Goal: Information Seeking & Learning: Learn about a topic

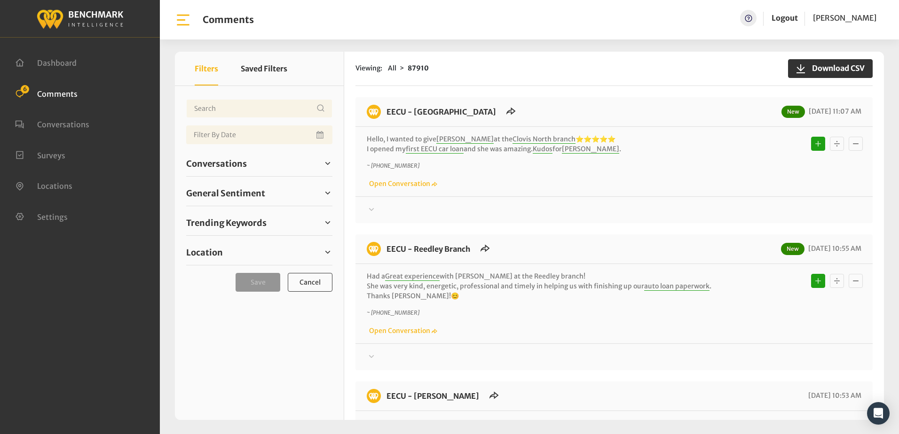
click at [487, 204] on div "Thanks! We appreciate your feedback about EECU. If at any time you wish to end …" at bounding box center [613, 205] width 517 height 19
click at [216, 165] on span "Conversations" at bounding box center [216, 163] width 61 height 13
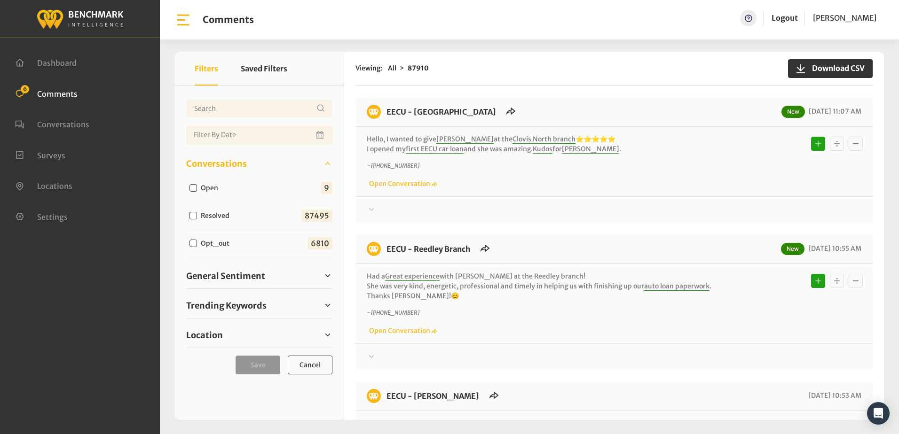
click at [216, 165] on span "Conversations" at bounding box center [216, 163] width 61 height 13
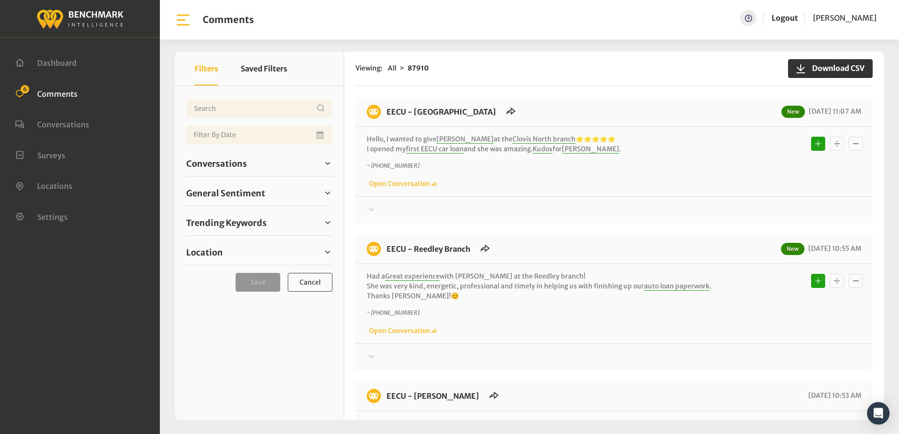
click at [51, 94] on span "Comments" at bounding box center [57, 93] width 40 height 9
click at [50, 120] on span "Conversations" at bounding box center [63, 124] width 52 height 9
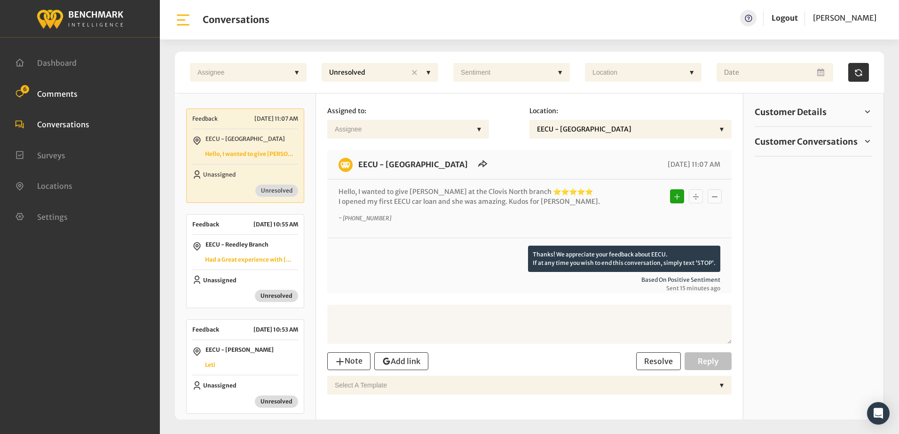
click at [54, 93] on span "Comments" at bounding box center [57, 93] width 40 height 9
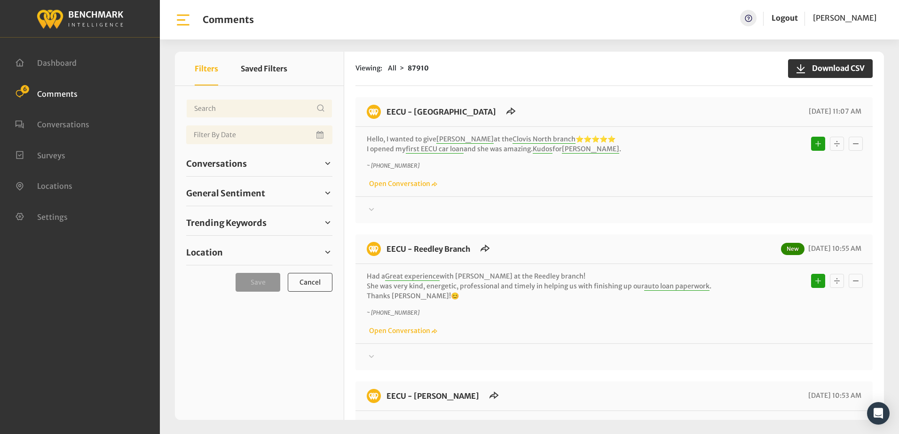
click at [623, 241] on div "EECU - Reedley Branch New [DATE] 10:55 AM Had a Great experience with [PERSON_N…" at bounding box center [613, 303] width 517 height 136
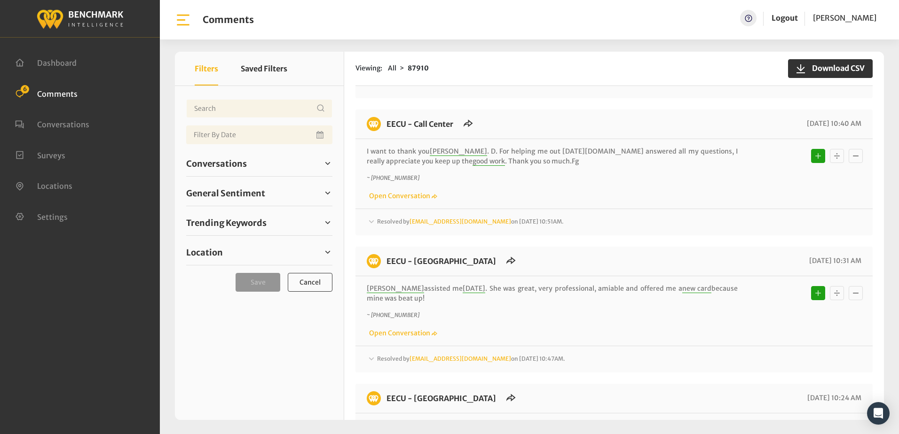
scroll to position [700, 0]
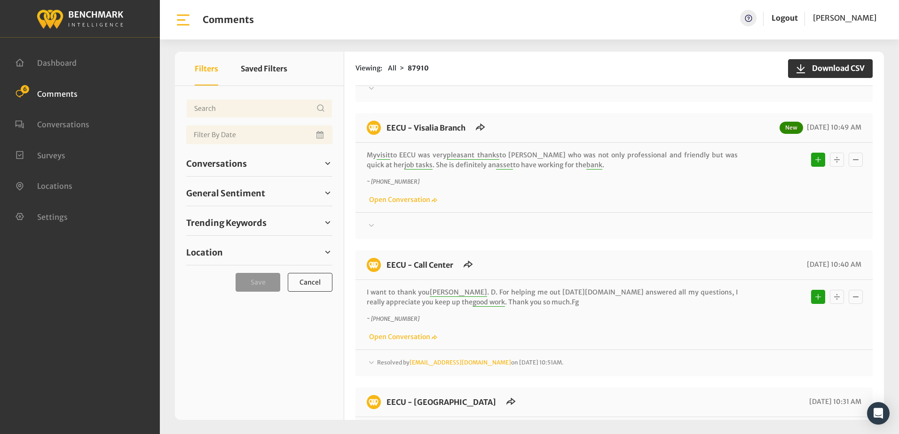
click at [40, 96] on span "Comments" at bounding box center [57, 93] width 40 height 9
drag, startPoint x: 53, startPoint y: 116, endPoint x: 54, endPoint y: 122, distance: 6.6
click at [54, 122] on ul "Dashboard Comments 6 Conversations Surveys" at bounding box center [80, 139] width 130 height 185
click at [54, 125] on span "Conversations" at bounding box center [63, 124] width 52 height 9
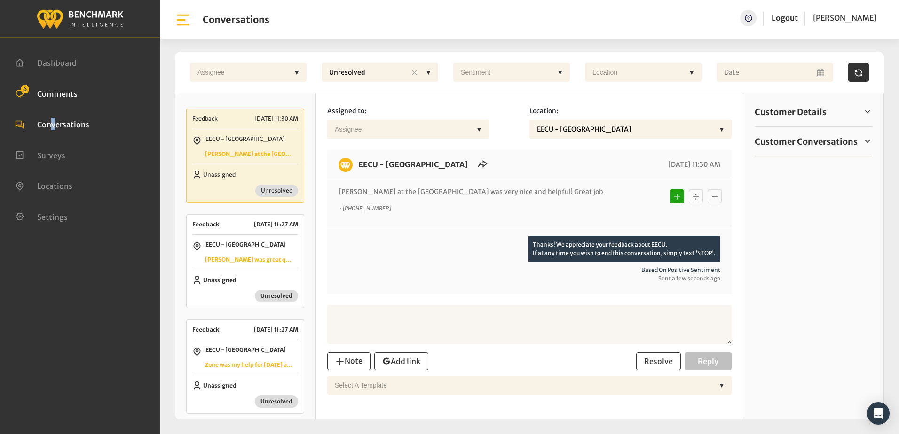
click at [55, 95] on span "Comments" at bounding box center [57, 93] width 40 height 9
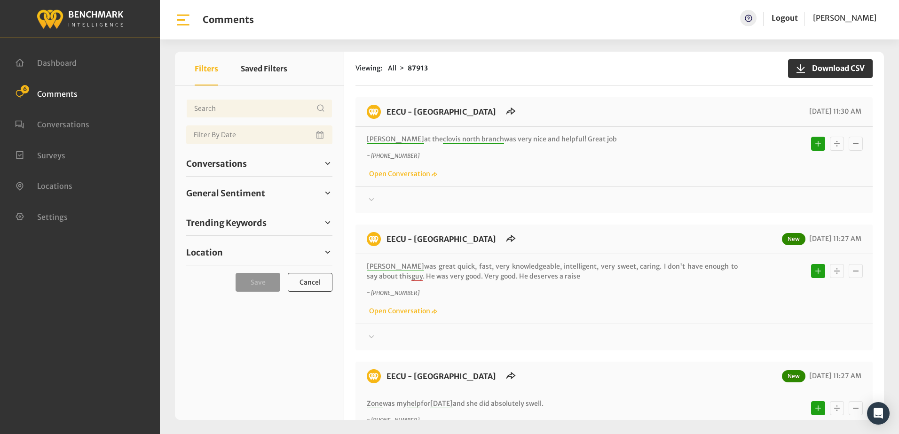
click at [473, 169] on div "~ [PHONE_NUMBER] Open Conversation" at bounding box center [614, 165] width 494 height 27
click at [44, 125] on span "Conversations" at bounding box center [63, 124] width 52 height 9
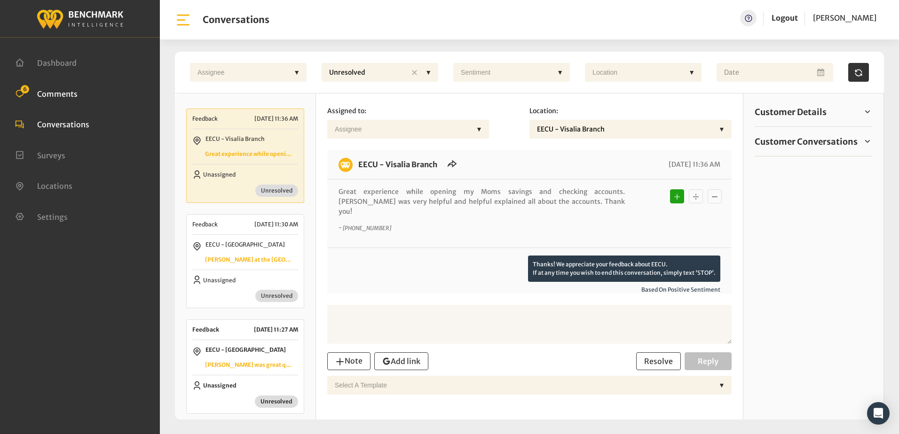
click at [62, 94] on span "Comments" at bounding box center [57, 93] width 40 height 9
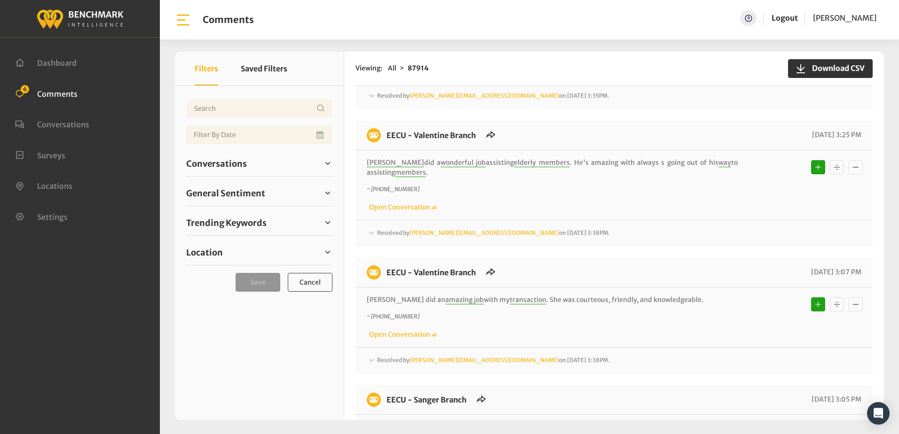
scroll to position [5030, 0]
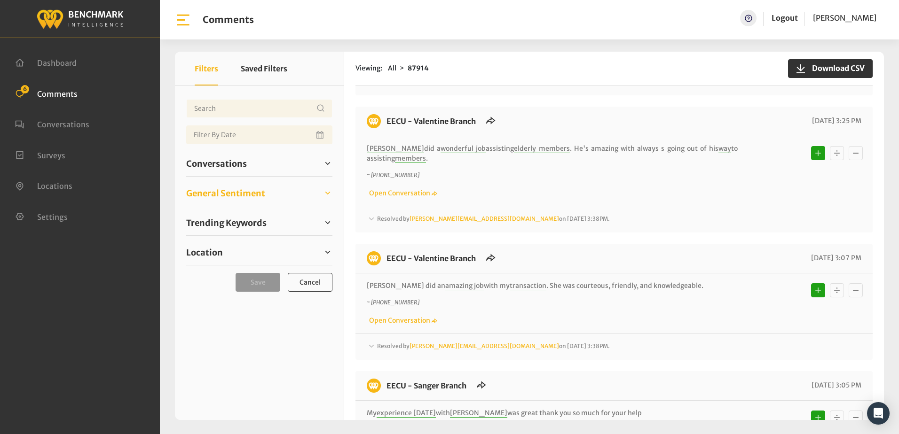
click at [221, 192] on span "General Sentiment" at bounding box center [225, 193] width 79 height 13
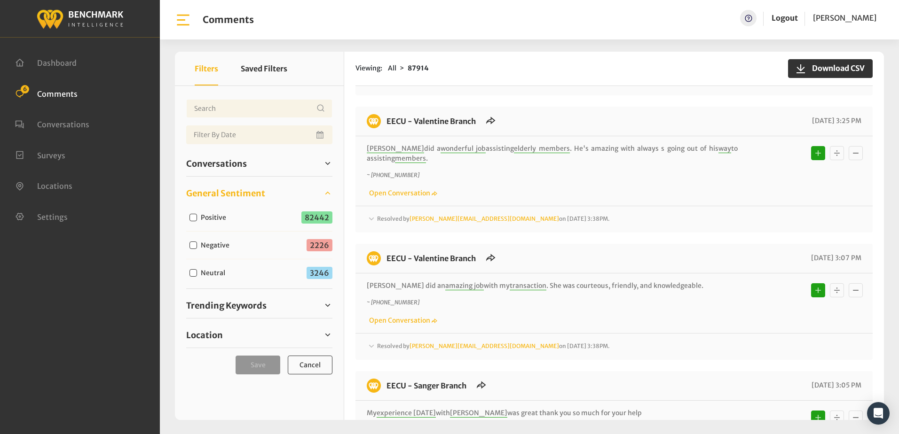
click at [193, 245] on input "Negative" at bounding box center [193, 246] width 8 height 8
checkbox input "true"
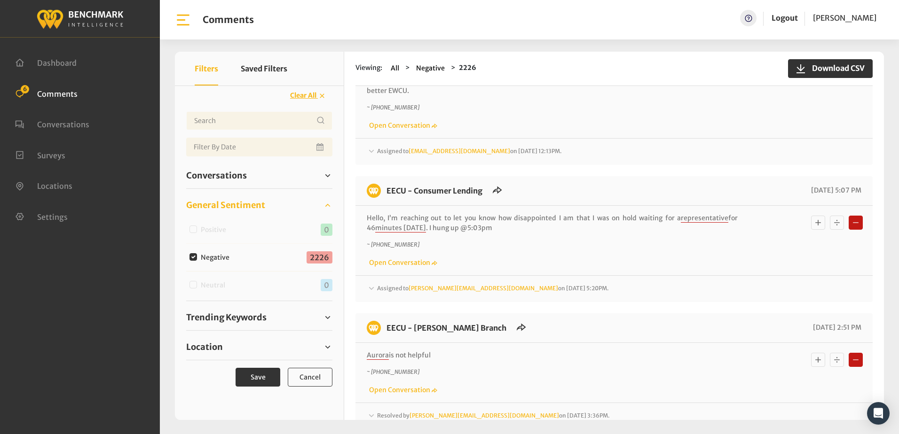
scroll to position [47, 0]
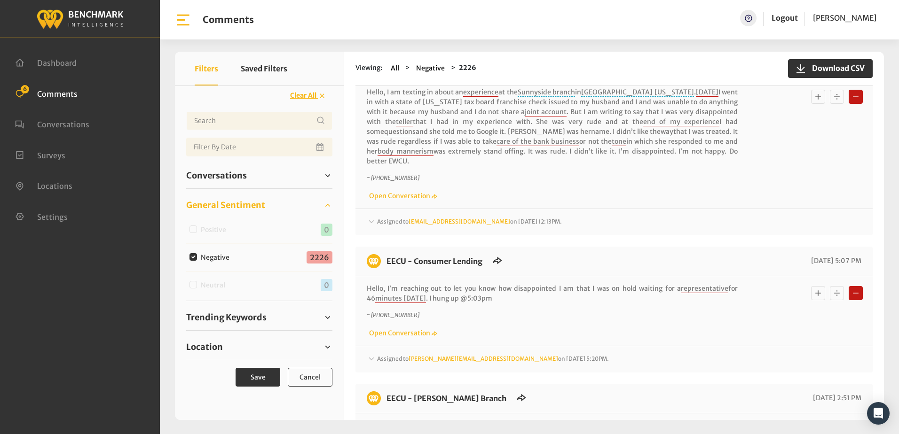
click at [191, 258] on input "Negative" at bounding box center [193, 257] width 8 height 8
checkbox input "false"
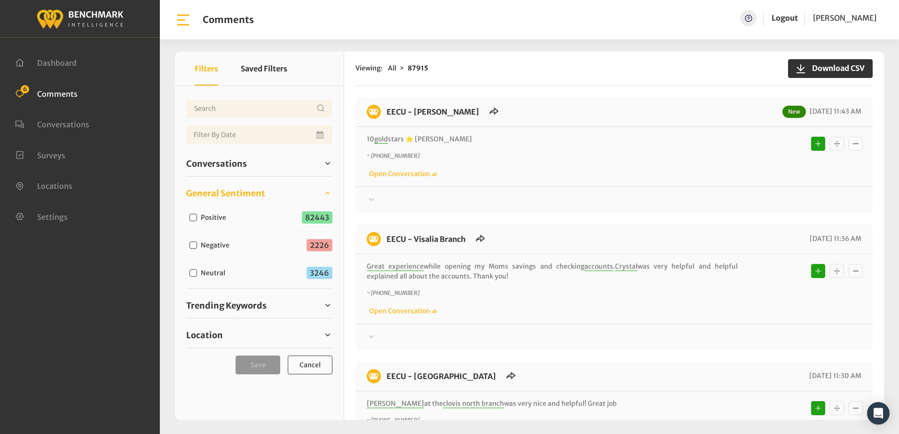
click at [192, 275] on input "Neutral" at bounding box center [193, 273] width 8 height 8
checkbox input "true"
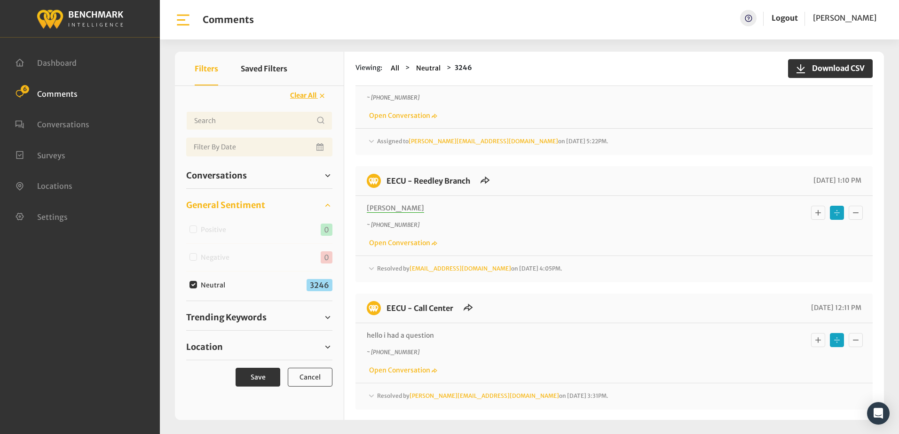
scroll to position [94, 0]
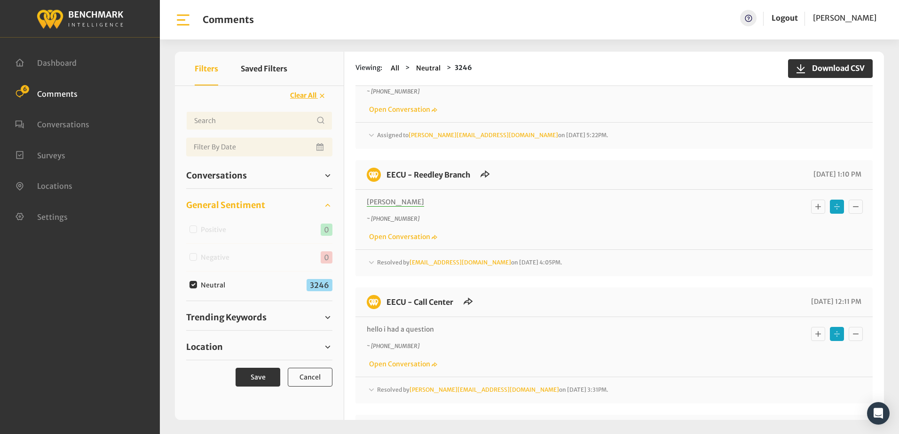
click at [369, 261] on icon at bounding box center [371, 262] width 9 height 11
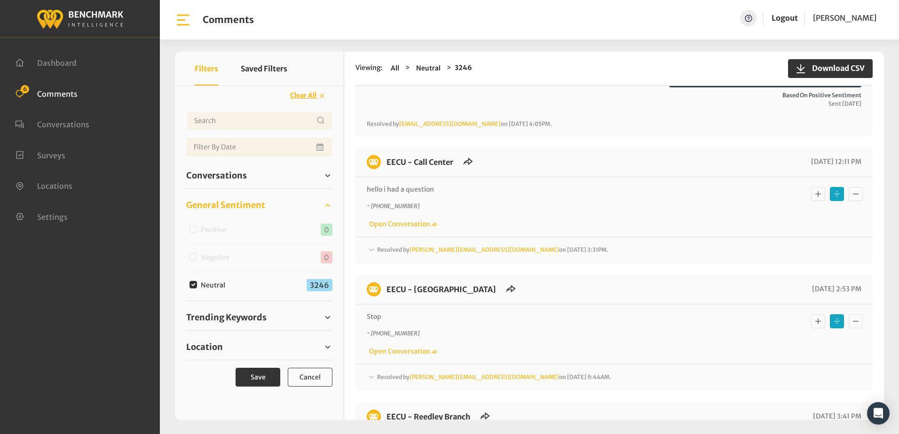
scroll to position [329, 0]
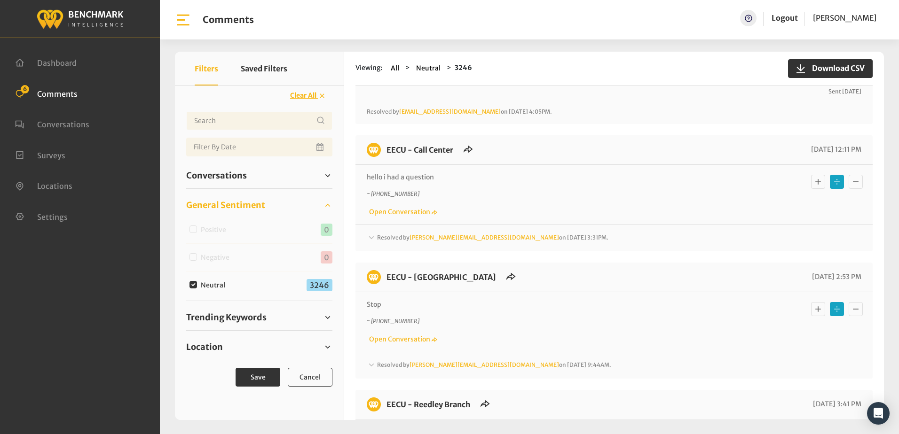
drag, startPoint x: 371, startPoint y: 236, endPoint x: 383, endPoint y: 242, distance: 13.0
click at [378, 243] on div "Resolved by [PERSON_NAME][EMAIL_ADDRESS][DOMAIN_NAME] on [DATE] 3:31PM." at bounding box center [614, 238] width 494 height 11
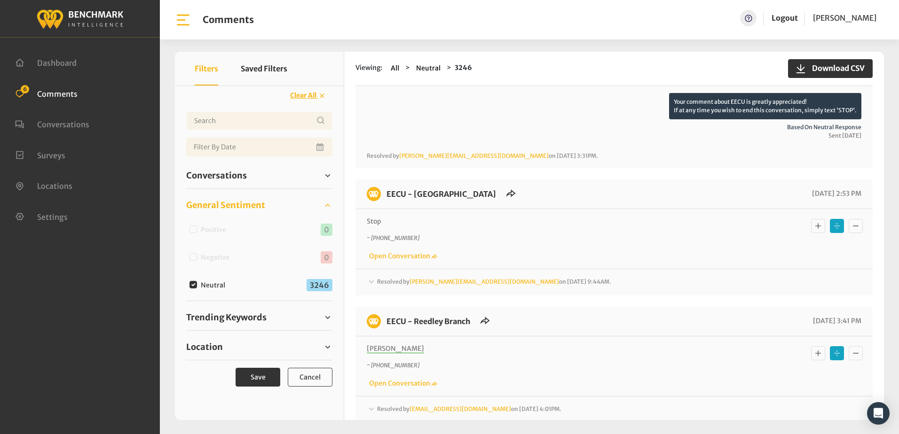
scroll to position [517, 0]
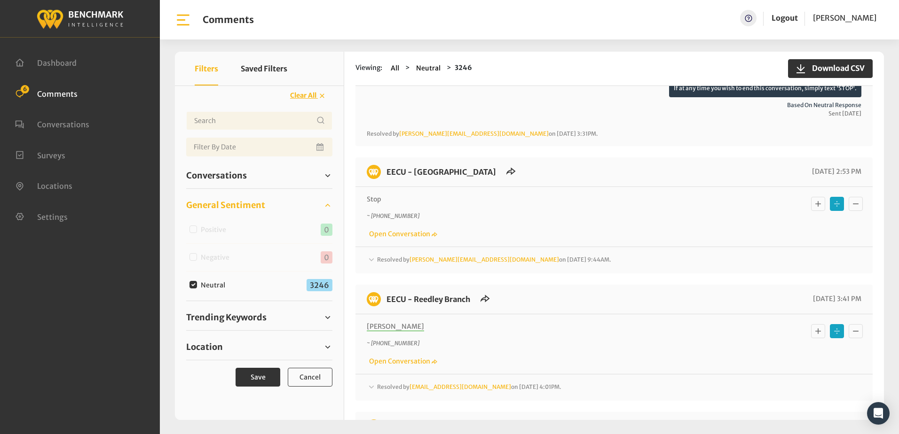
click at [370, 259] on icon at bounding box center [371, 259] width 9 height 11
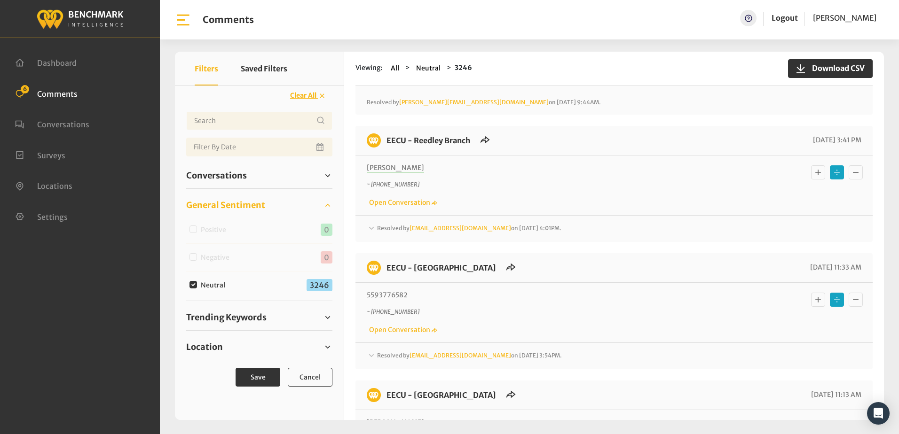
scroll to position [752, 0]
click at [370, 226] on icon at bounding box center [371, 227] width 9 height 11
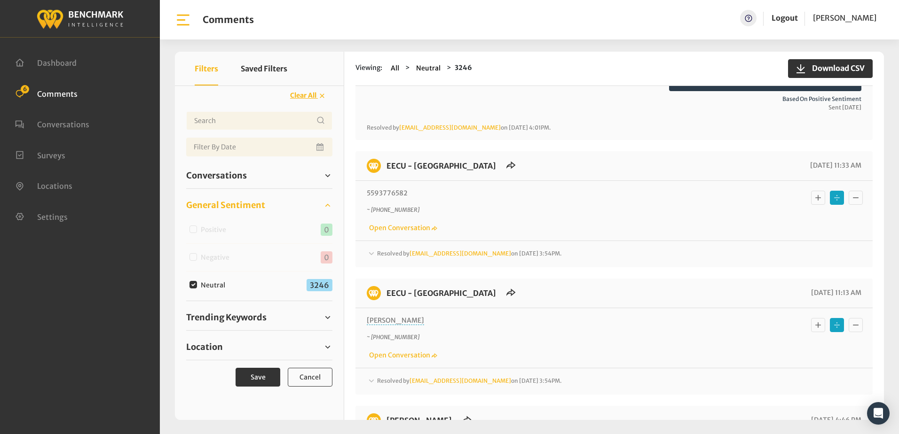
scroll to position [940, 0]
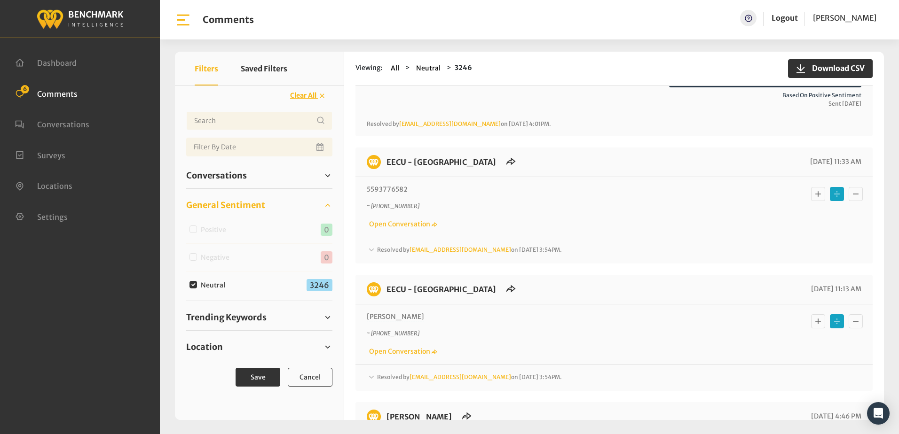
click at [374, 249] on icon at bounding box center [371, 249] width 9 height 11
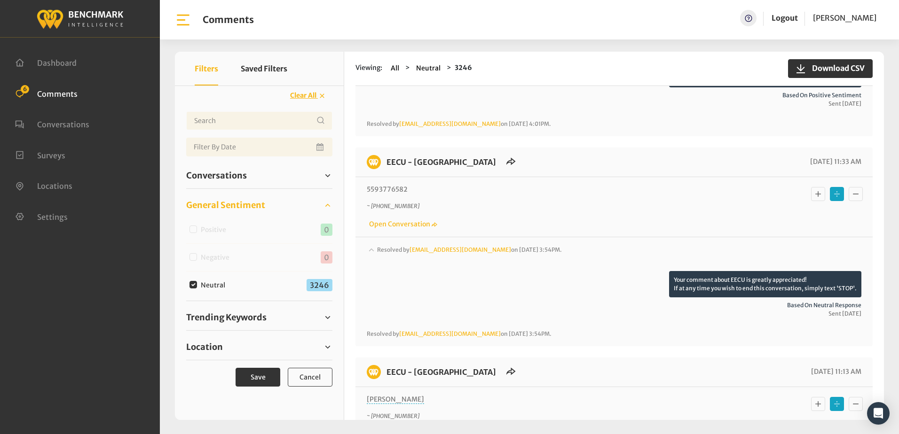
click at [195, 284] on input "Neutral" at bounding box center [193, 285] width 8 height 8
checkbox input "false"
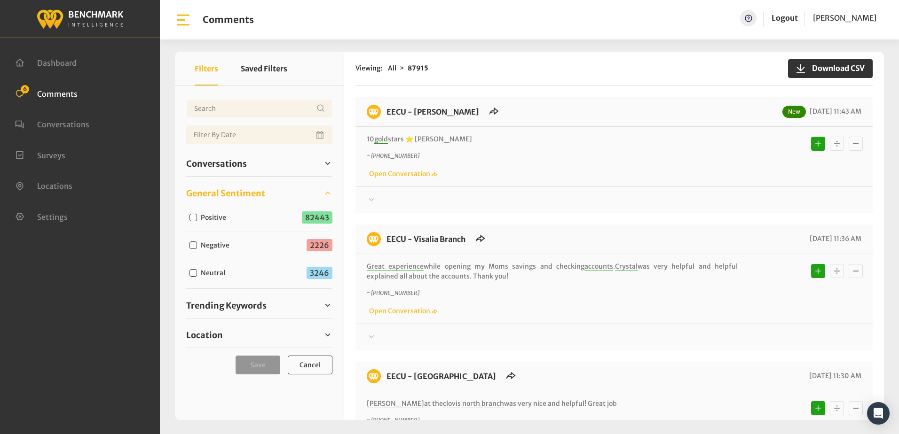
click at [45, 95] on span "Comments" at bounding box center [57, 93] width 40 height 9
click at [66, 121] on span "Conversations" at bounding box center [63, 124] width 52 height 9
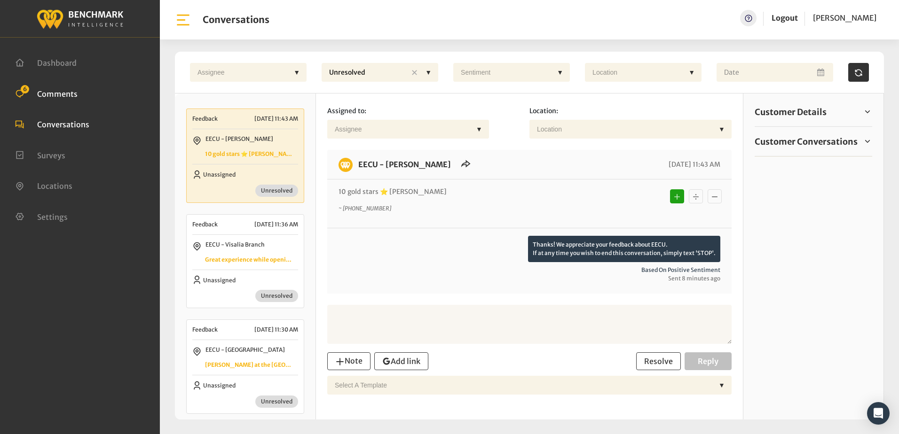
click at [57, 93] on span "Comments" at bounding box center [57, 93] width 40 height 9
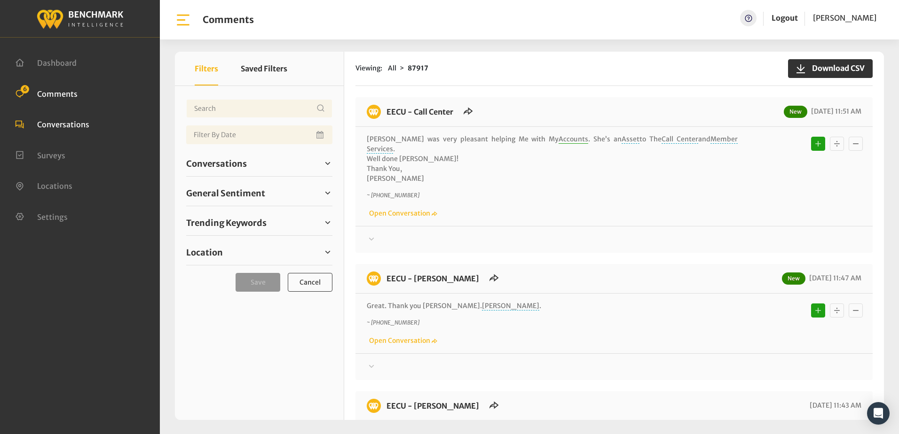
click at [54, 125] on span "Conversations" at bounding box center [63, 124] width 52 height 9
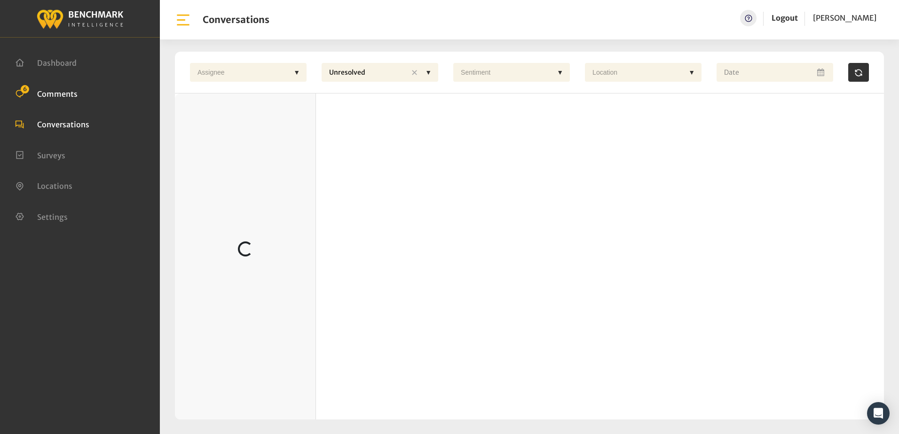
click at [60, 93] on span "Comments" at bounding box center [57, 93] width 40 height 9
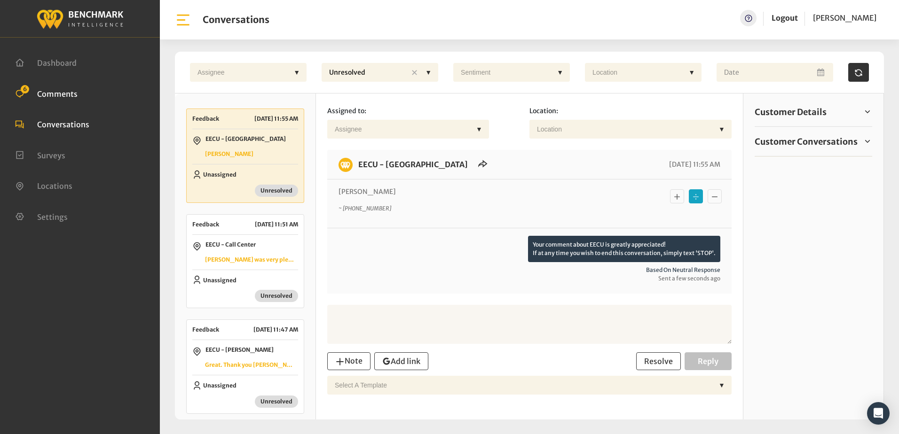
click at [70, 91] on span "Comments" at bounding box center [57, 93] width 40 height 9
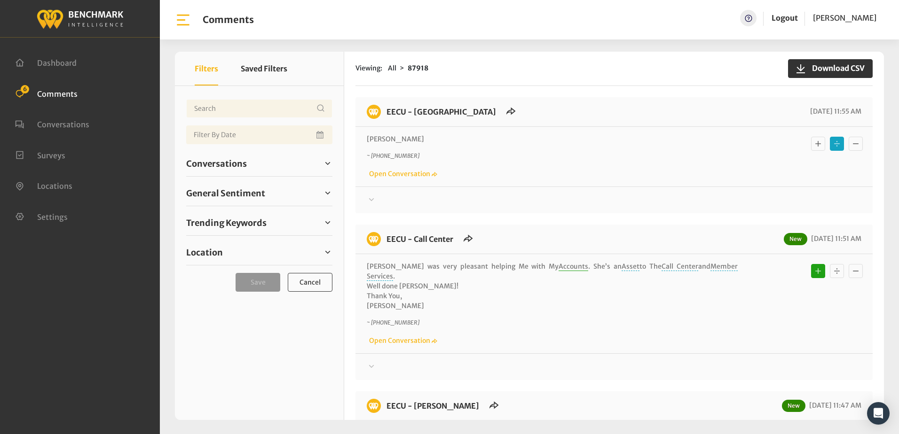
click at [371, 199] on icon at bounding box center [371, 199] width 9 height 11
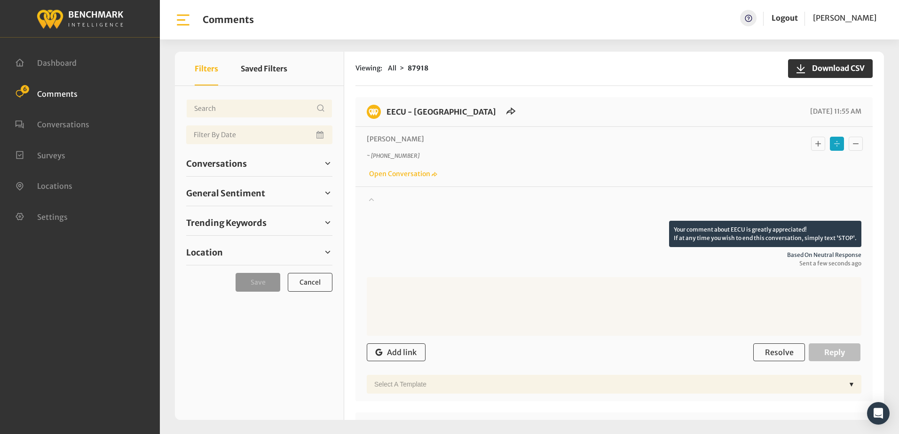
click at [371, 199] on icon at bounding box center [371, 199] width 5 height 3
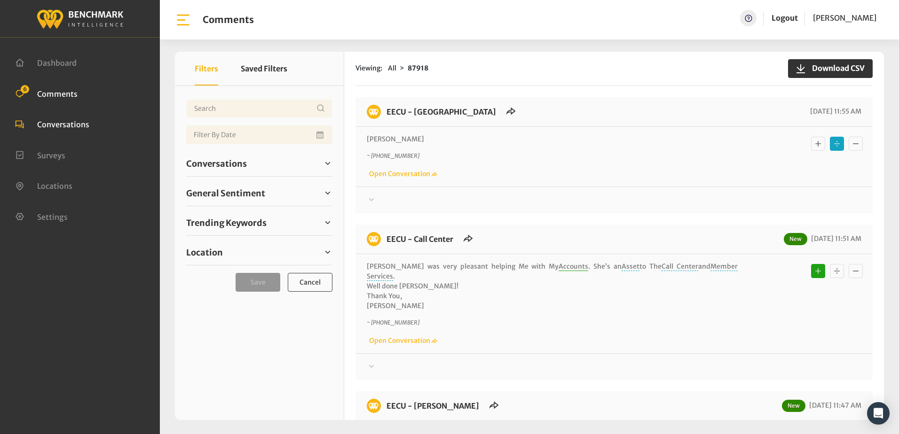
click at [77, 124] on span "Conversations" at bounding box center [63, 124] width 52 height 9
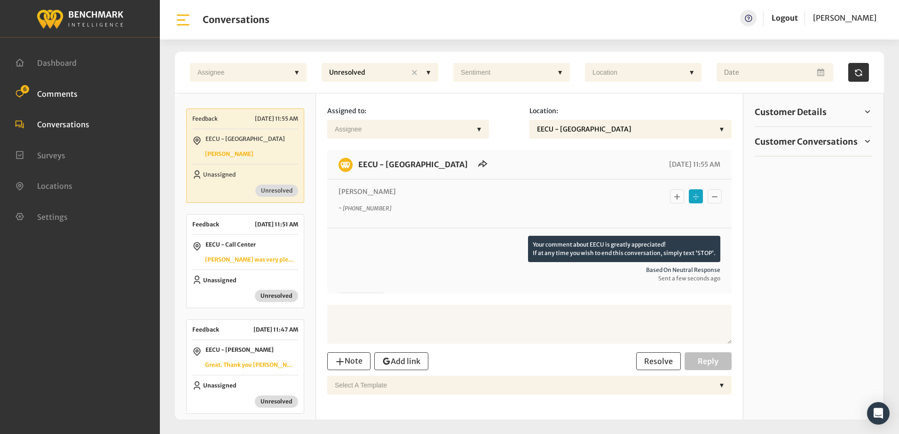
click at [70, 95] on span "Comments" at bounding box center [57, 93] width 40 height 9
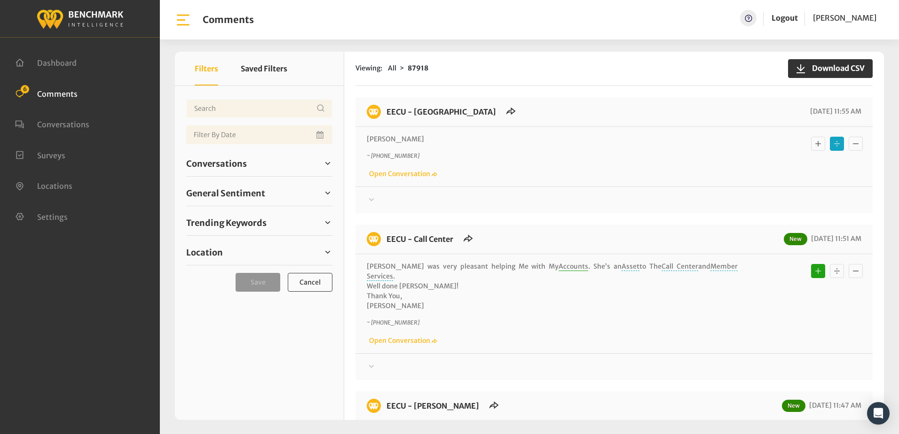
click at [373, 198] on icon at bounding box center [371, 199] width 9 height 11
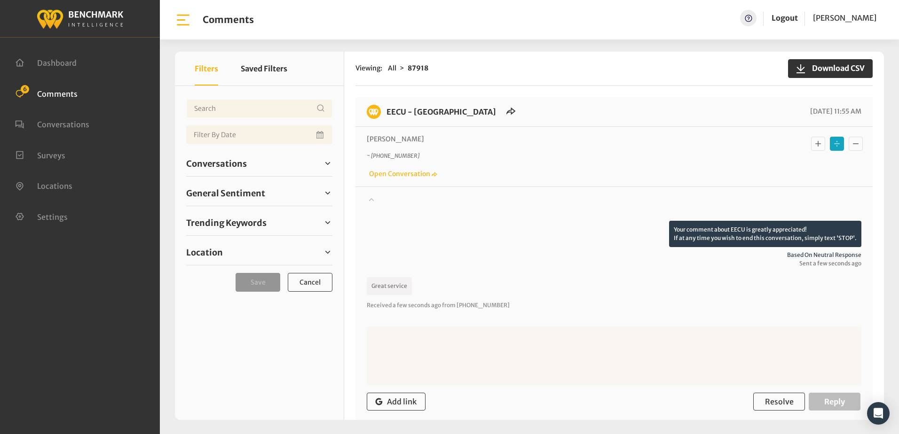
click at [817, 146] on icon "Basic example" at bounding box center [817, 143] width 9 height 11
click at [758, 158] on div "~ [PHONE_NUMBER] Open Conversation" at bounding box center [614, 165] width 494 height 27
click at [753, 18] on icon at bounding box center [748, 18] width 9 height 11
click at [369, 197] on icon at bounding box center [371, 199] width 9 height 11
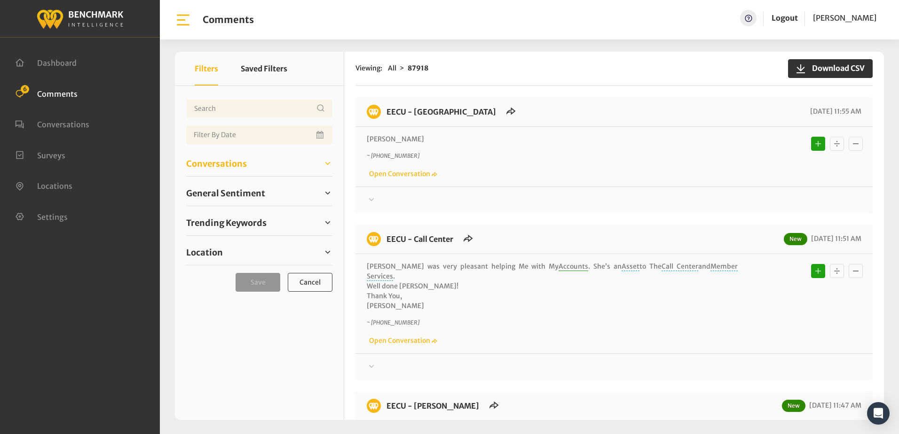
click at [192, 165] on span "Conversations" at bounding box center [216, 163] width 61 height 13
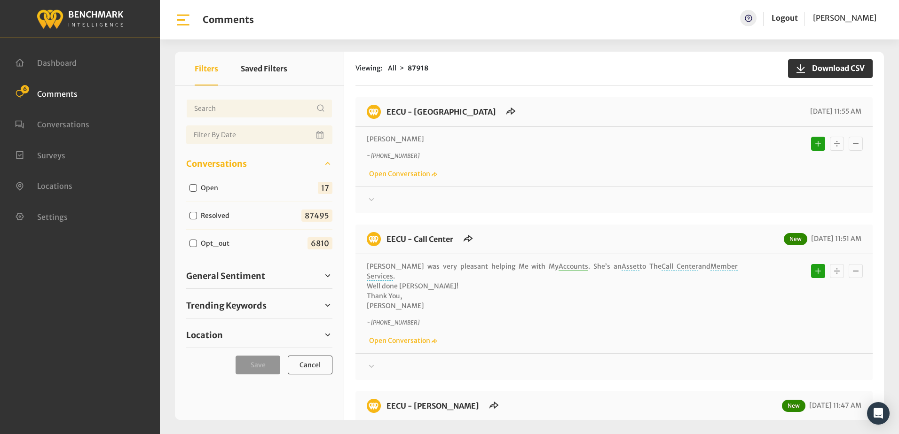
click at [58, 113] on ul "Dashboard Comments 6 Conversations Surveys" at bounding box center [80, 139] width 130 height 185
click at [55, 125] on span "Conversations" at bounding box center [63, 124] width 52 height 9
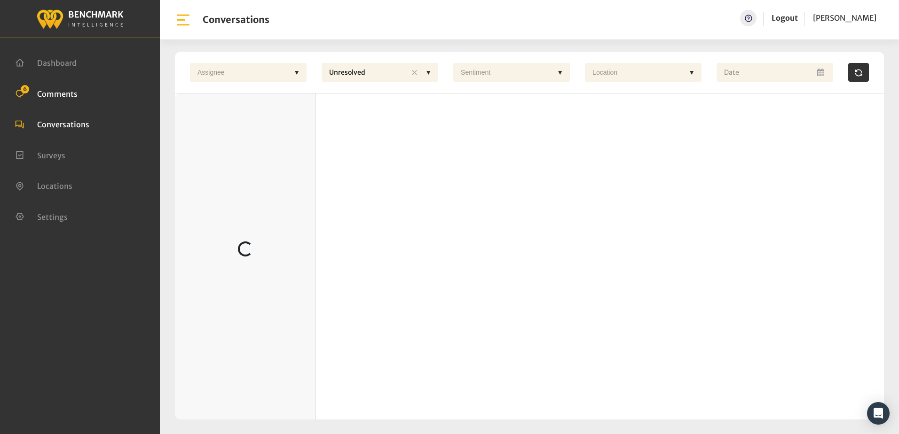
click at [51, 94] on span "Comments" at bounding box center [57, 93] width 40 height 9
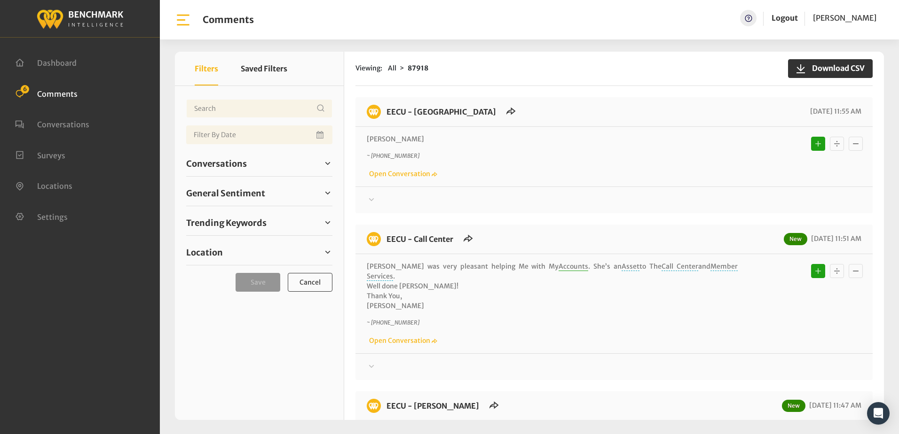
click at [51, 93] on span "Comments" at bounding box center [57, 93] width 40 height 9
click at [370, 198] on icon at bounding box center [371, 199] width 9 height 11
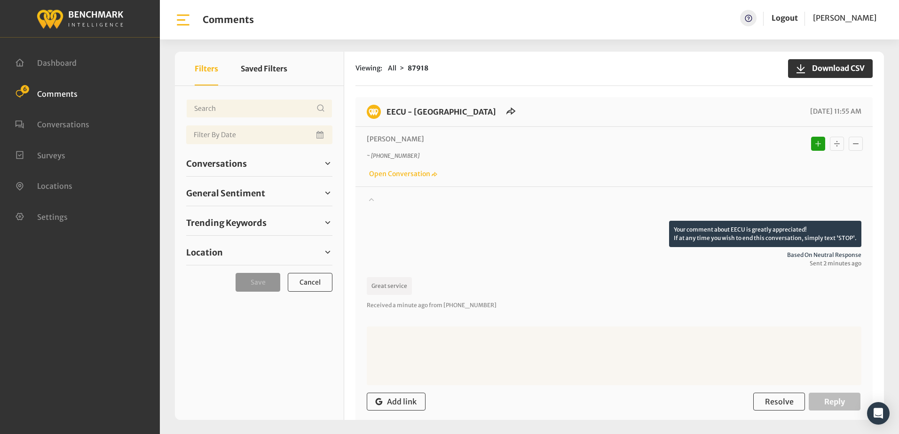
click at [371, 199] on icon at bounding box center [371, 199] width 5 height 3
